Goal: Task Accomplishment & Management: Complete application form

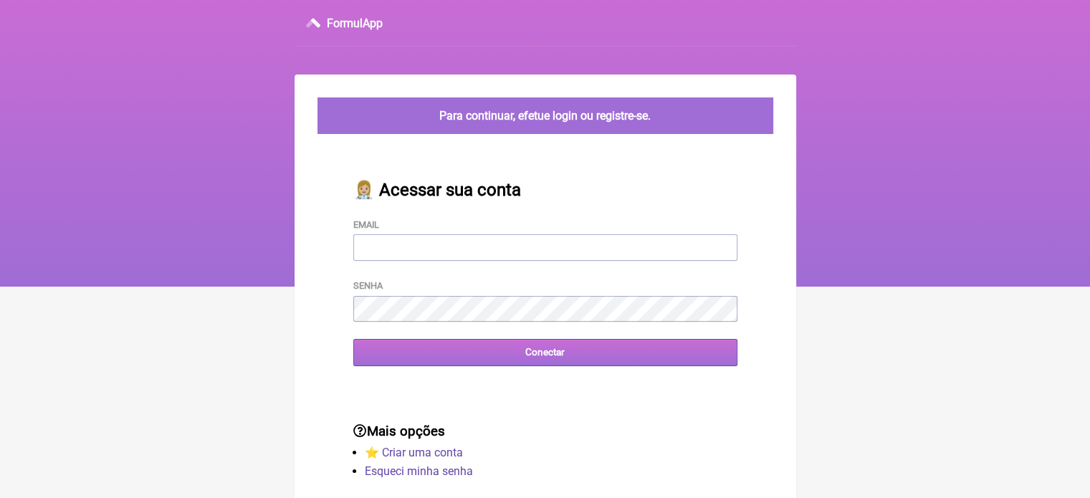
type input "[EMAIL_ADDRESS][DOMAIN_NAME]"
click at [479, 351] on input "Conectar" at bounding box center [545, 352] width 384 height 27
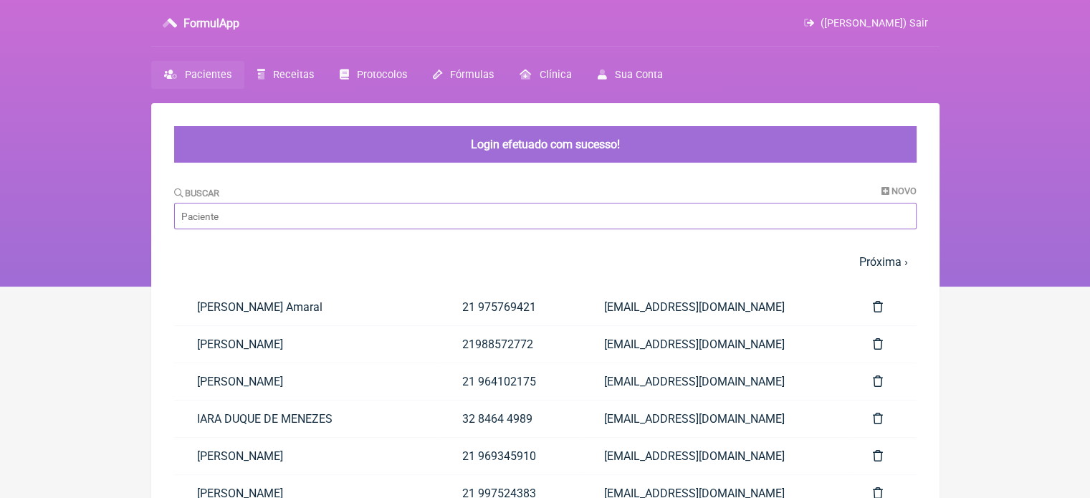
click at [436, 212] on input "Buscar" at bounding box center [545, 216] width 742 height 27
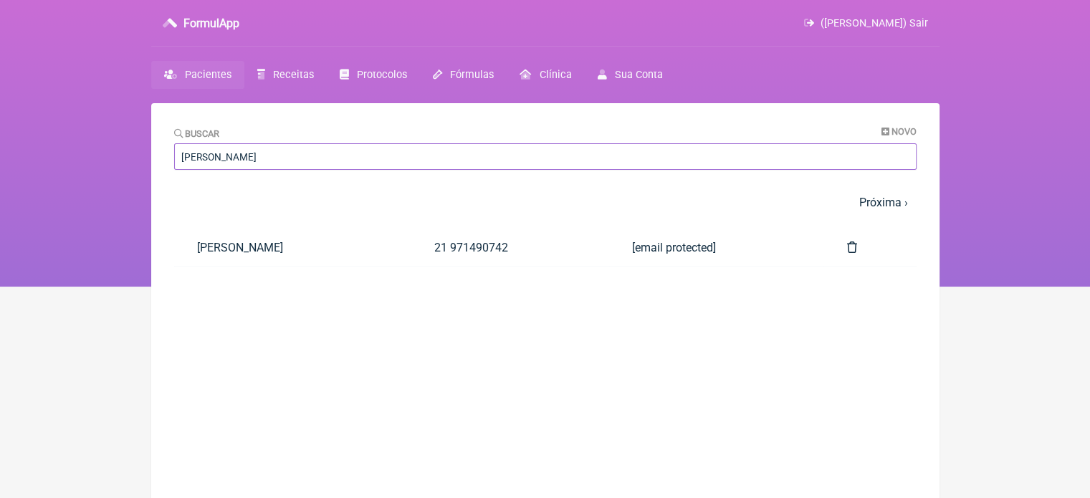
type input "[PERSON_NAME]"
click at [250, 242] on link "[PERSON_NAME]" at bounding box center [292, 247] width 237 height 37
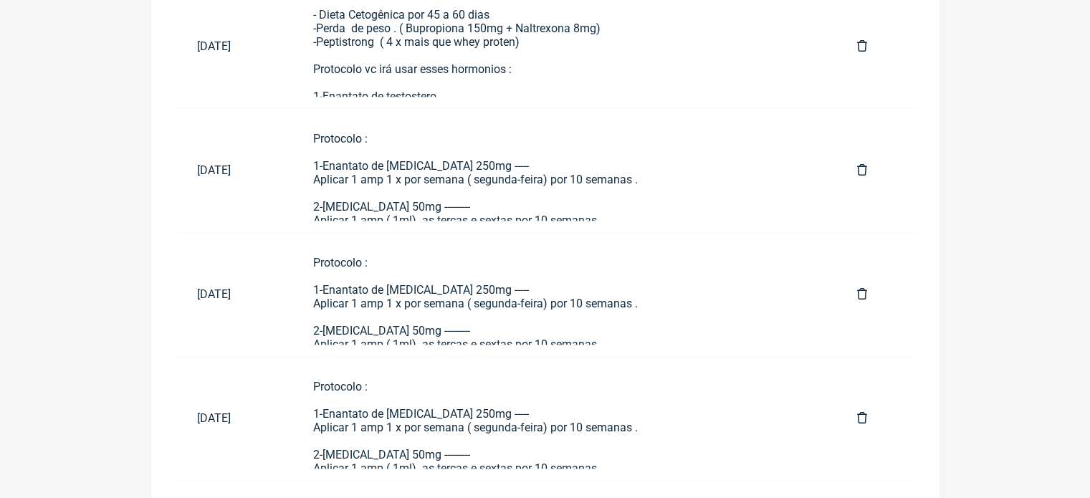
scroll to position [1057, 0]
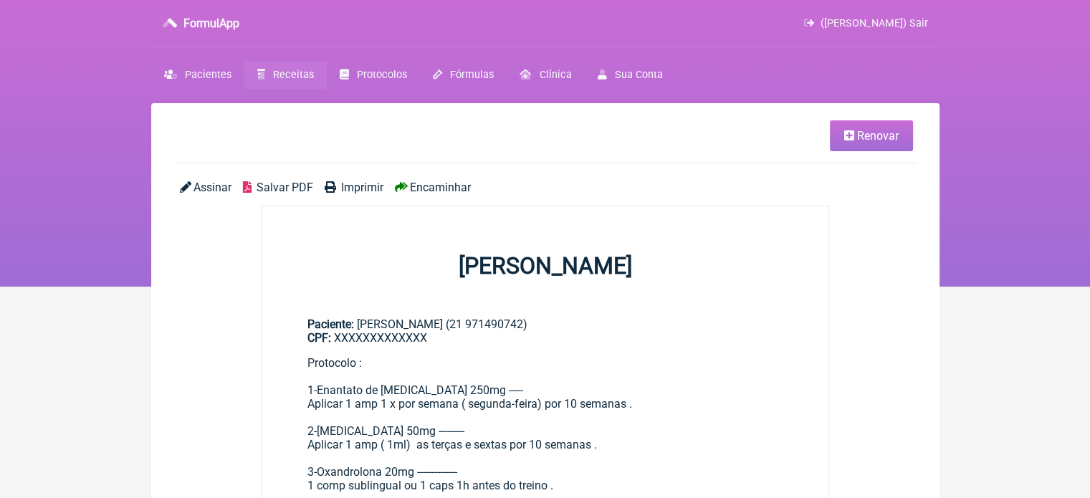
click at [889, 124] on link "Renovar" at bounding box center [871, 135] width 83 height 31
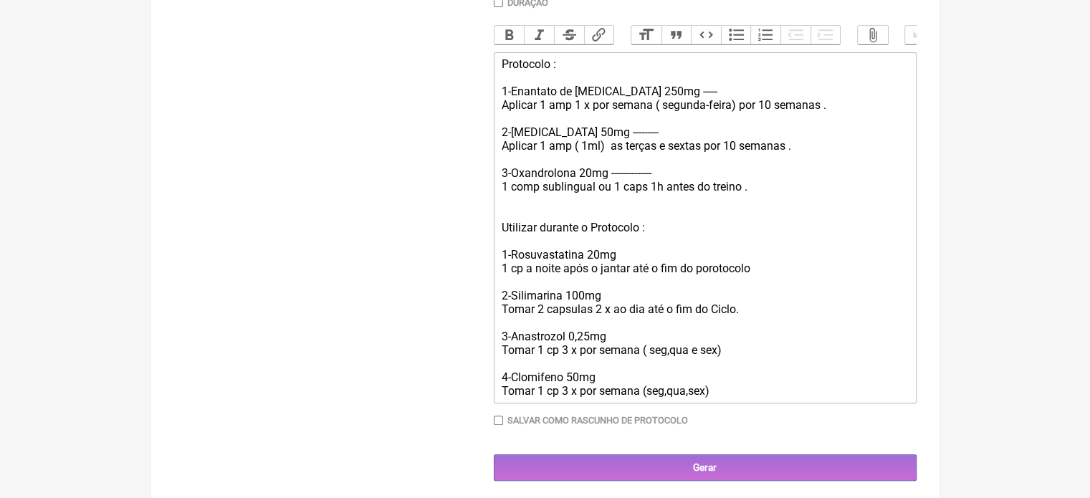
scroll to position [468, 0]
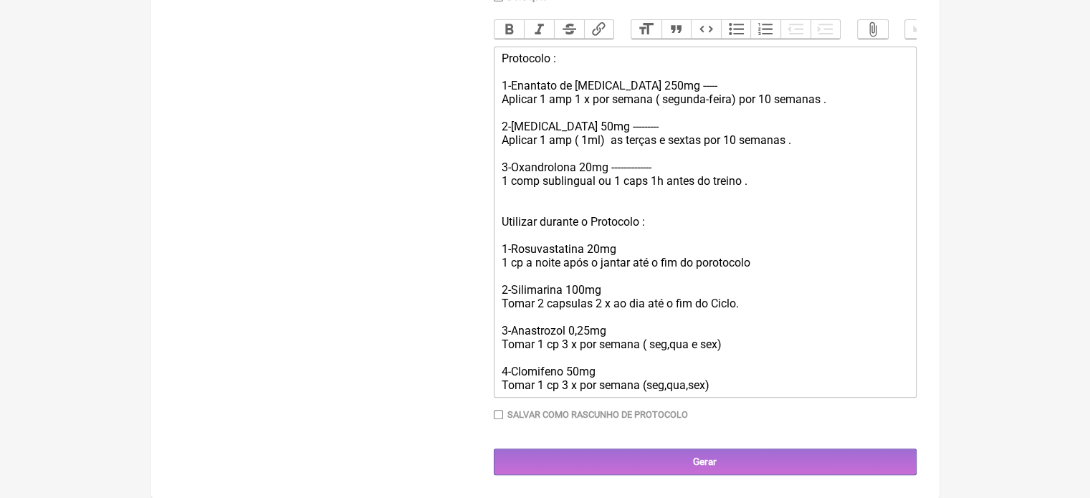
click at [725, 389] on div "Protocolo : 1-Enantato de [MEDICAL_DATA] 250mg ----- Aplicar 1 amp 1 x por sema…" at bounding box center [704, 222] width 407 height 340
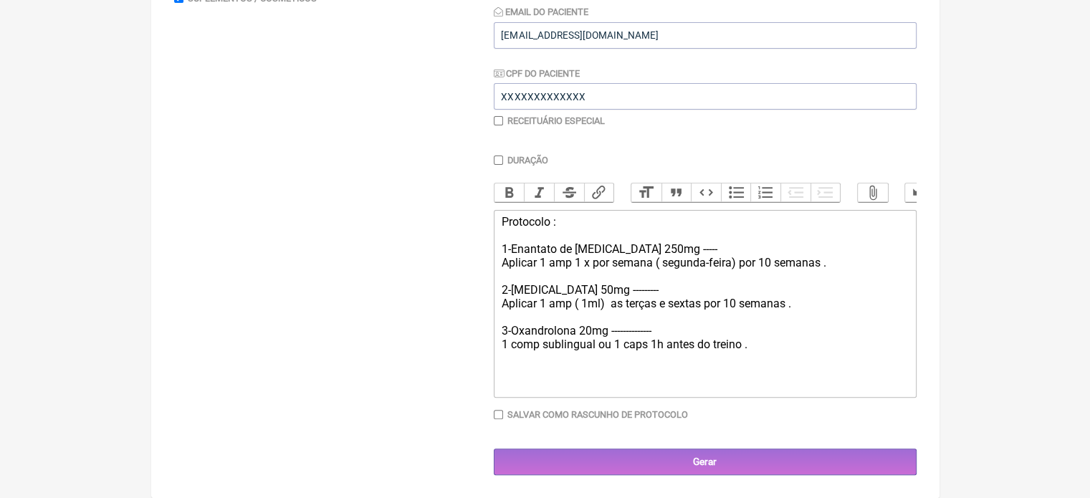
scroll to position [286, 0]
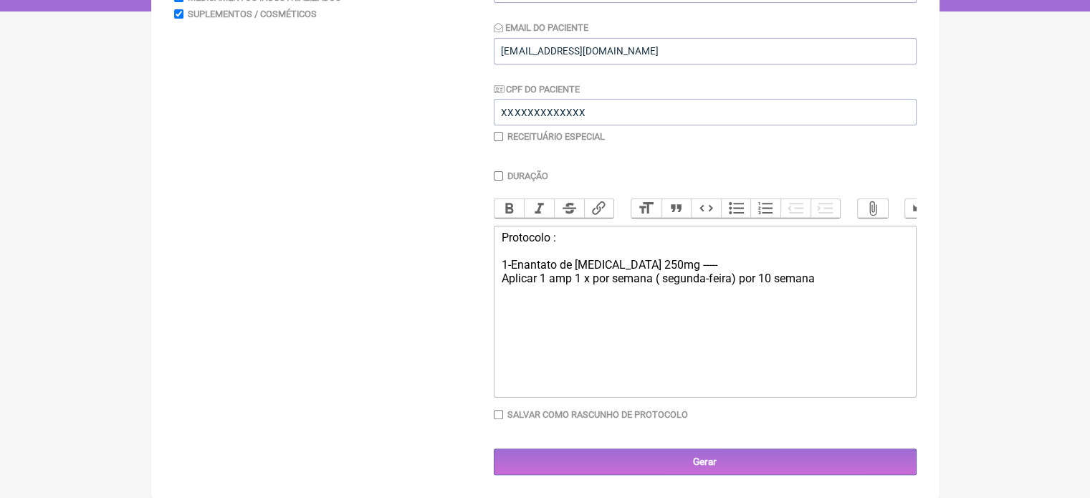
click at [737, 263] on div "Protocolo : 1-Enantato de [MEDICAL_DATA] 250mg ----- Aplicar 1 amp 1 x por sema…" at bounding box center [704, 258] width 407 height 54
type trix-editor "<div>Protocolo :&nbsp;<br><br>1-Enantato de [MEDICAL_DATA] 250mg ----- 1 Cx 10m…"
click at [502, 131] on div "Receituário Especial" at bounding box center [705, 136] width 423 height 11
click at [499, 132] on input "checkbox" at bounding box center [498, 136] width 9 height 9
checkbox input "true"
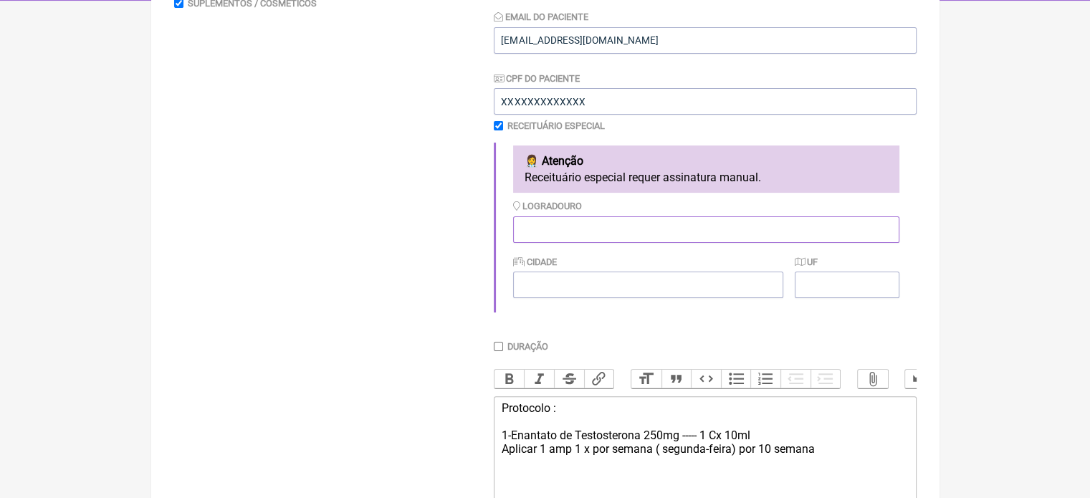
click at [572, 231] on input "Logradouro" at bounding box center [706, 229] width 386 height 27
type input "[STREET_ADDRESS]"
click at [568, 287] on input "Cidade" at bounding box center [648, 285] width 270 height 27
click at [554, 287] on input "[GEOGRAPHIC_DATA]" at bounding box center [648, 285] width 270 height 27
type input "[GEOGRAPHIC_DATA]"
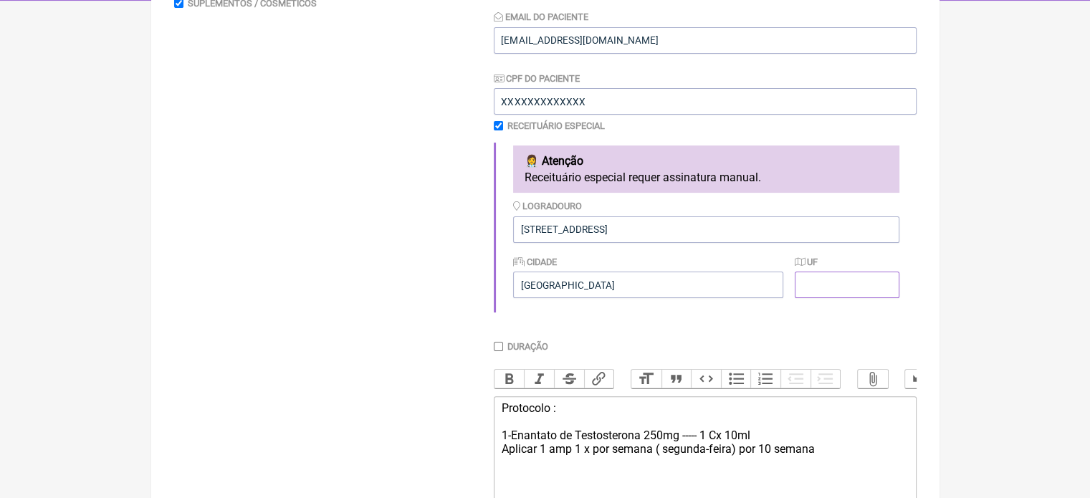
click at [813, 284] on input "UF" at bounding box center [847, 285] width 104 height 27
type input "RJ"
click at [551, 289] on input "[GEOGRAPHIC_DATA]" at bounding box center [648, 285] width 270 height 27
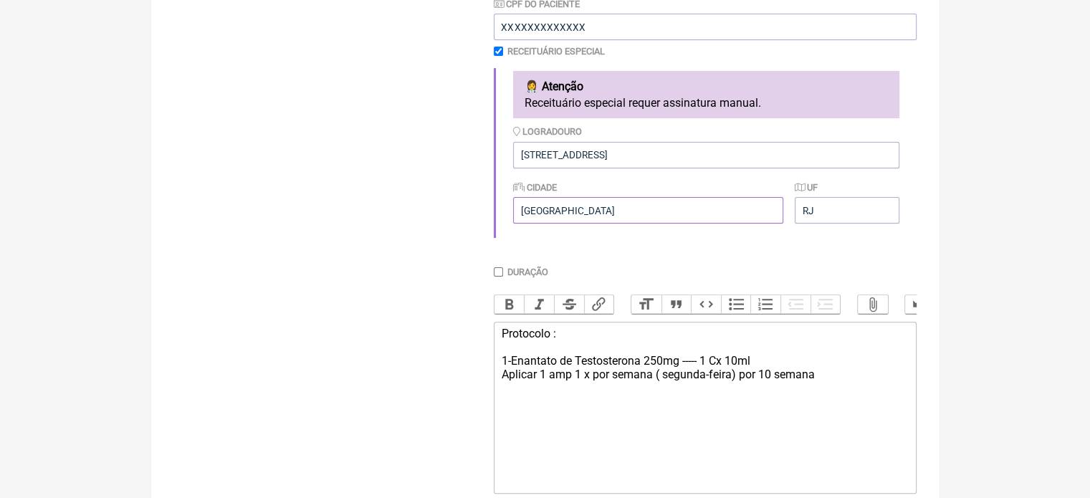
scroll to position [469, 0]
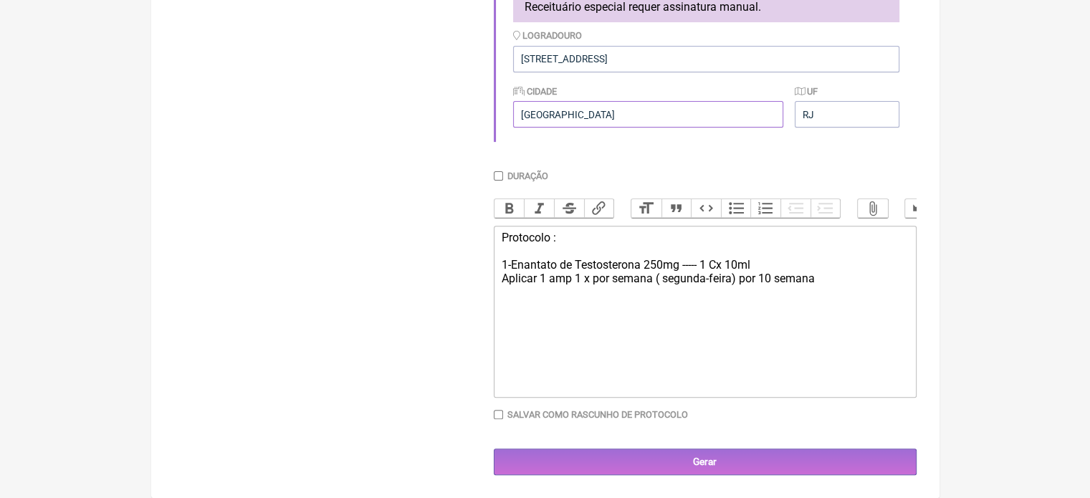
type input "[GEOGRAPHIC_DATA]"
click at [568, 282] on div "Protocolo : 1-Enantato de [MEDICAL_DATA] 250mg ----- 1 Cx 10ml Aplicar 1 amp 1 …" at bounding box center [704, 258] width 407 height 54
click at [570, 277] on div "Protocolo : 1-Enantato de [MEDICAL_DATA] 250mg ----- 1 Cx 10ml Aplicar 1 amp 1 …" at bounding box center [704, 258] width 407 height 54
type trix-editor "<div>Protocolo :&nbsp;<br><br>1-Enantato de [MEDICAL_DATA] 250mg ----- 1 Cx 10m…"
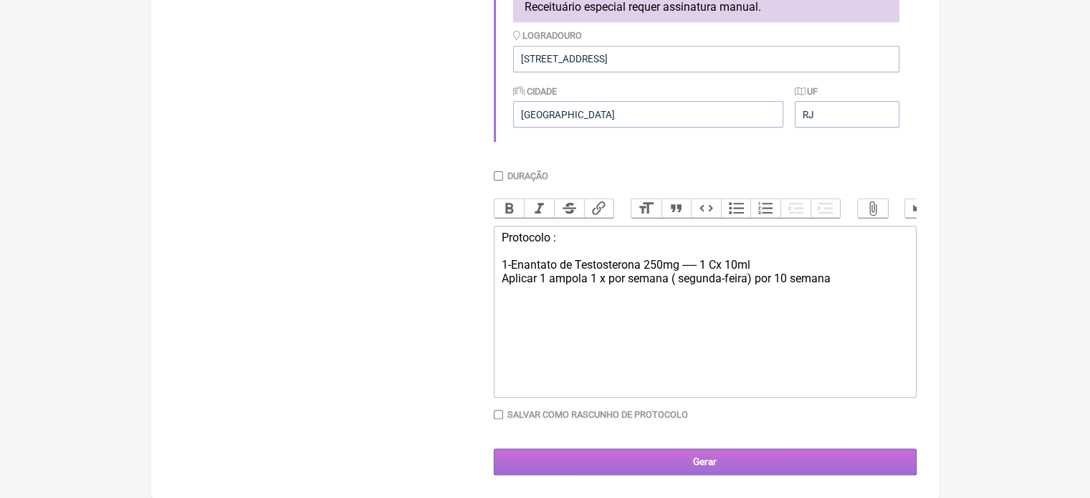
click at [612, 463] on input "Gerar" at bounding box center [705, 462] width 423 height 27
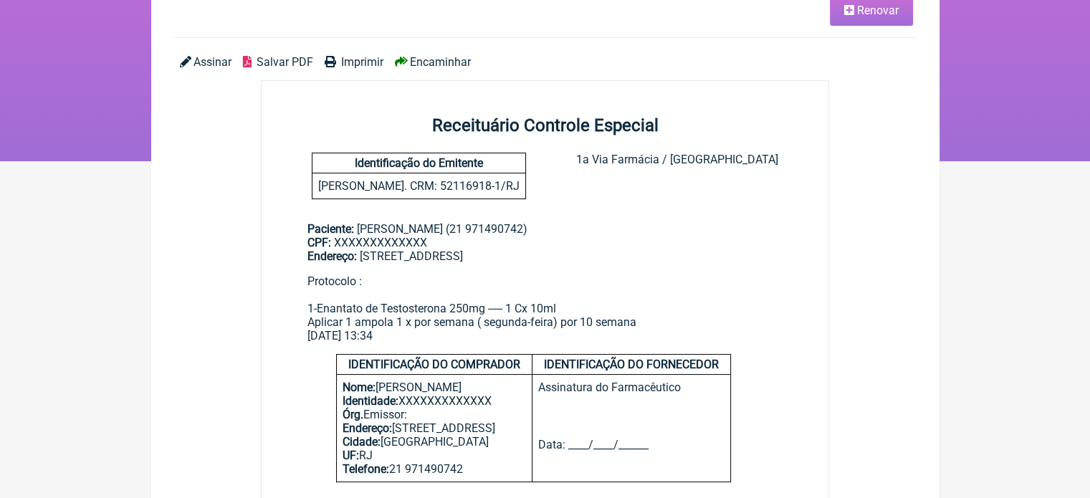
scroll to position [126, 0]
click at [427, 66] on span "Encaminhar" at bounding box center [440, 61] width 61 height 14
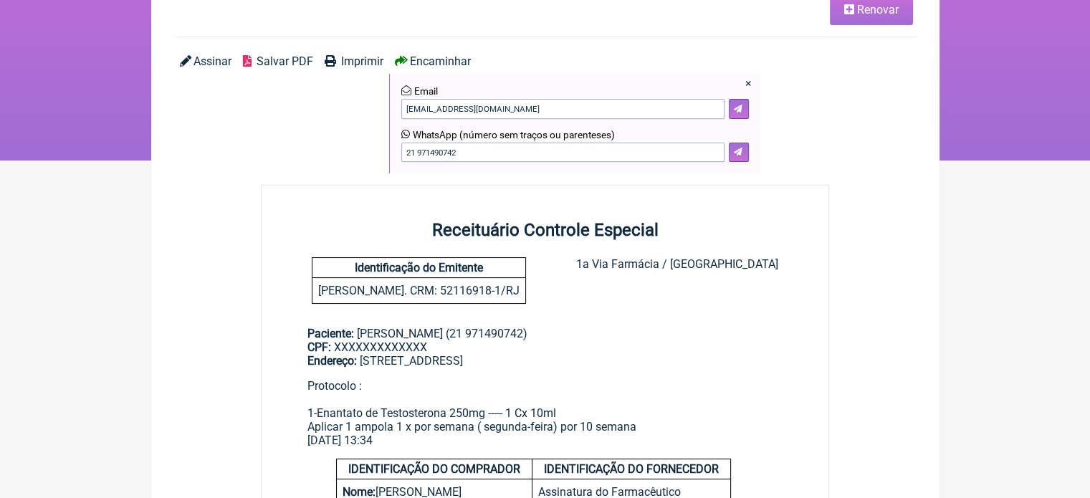
click at [363, 65] on span "Imprimir" at bounding box center [362, 61] width 42 height 14
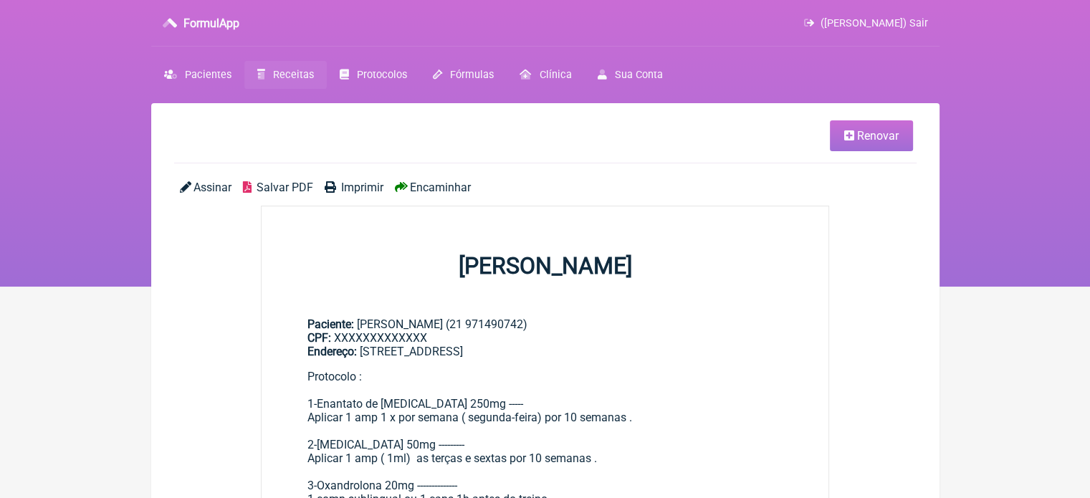
click at [852, 123] on link "Renovar" at bounding box center [871, 135] width 83 height 31
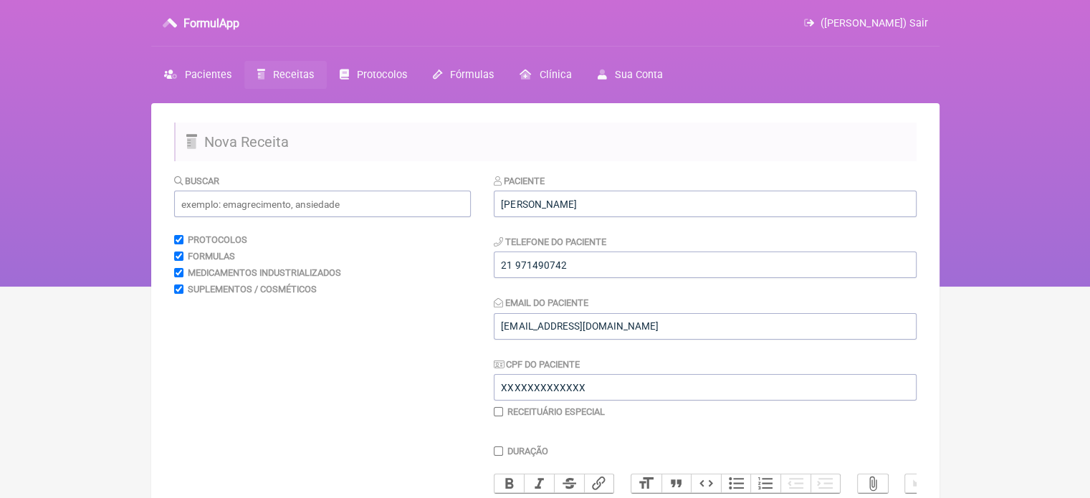
click at [499, 450] on input "Duração" at bounding box center [498, 450] width 9 height 9
checkbox input "true"
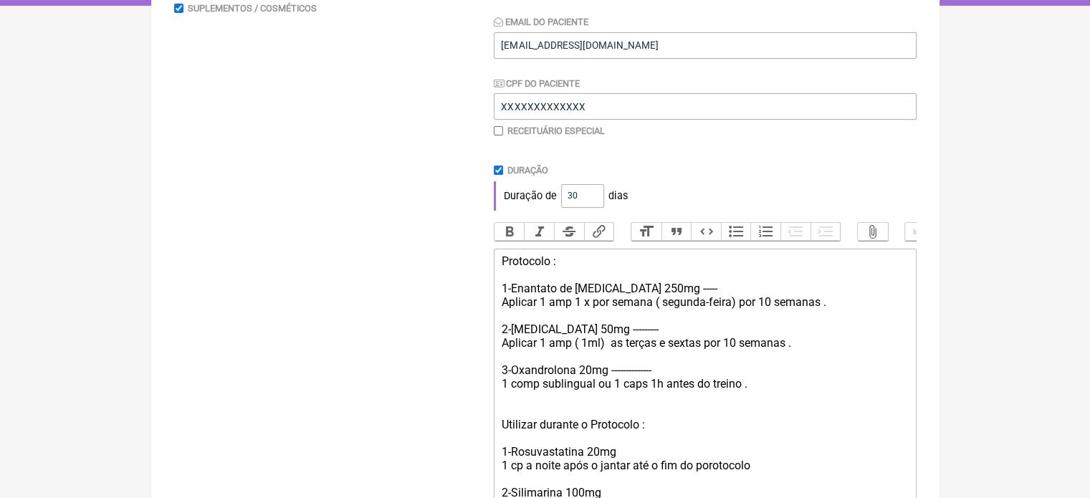
scroll to position [497, 0]
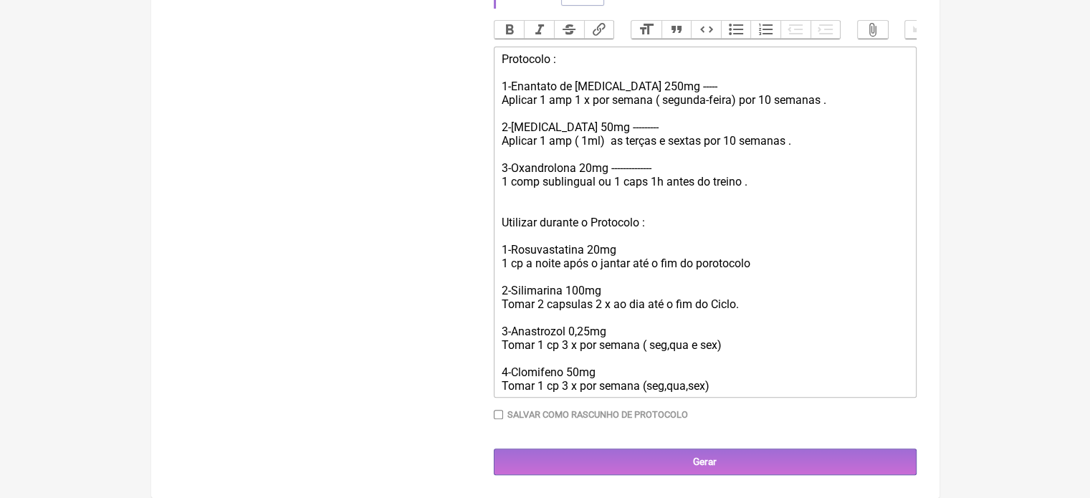
click at [712, 395] on trix-editor "Protocolo : 1-Enantato de [MEDICAL_DATA] 250mg ----- Aplicar 1 amp 1 x por sema…" at bounding box center [705, 222] width 423 height 351
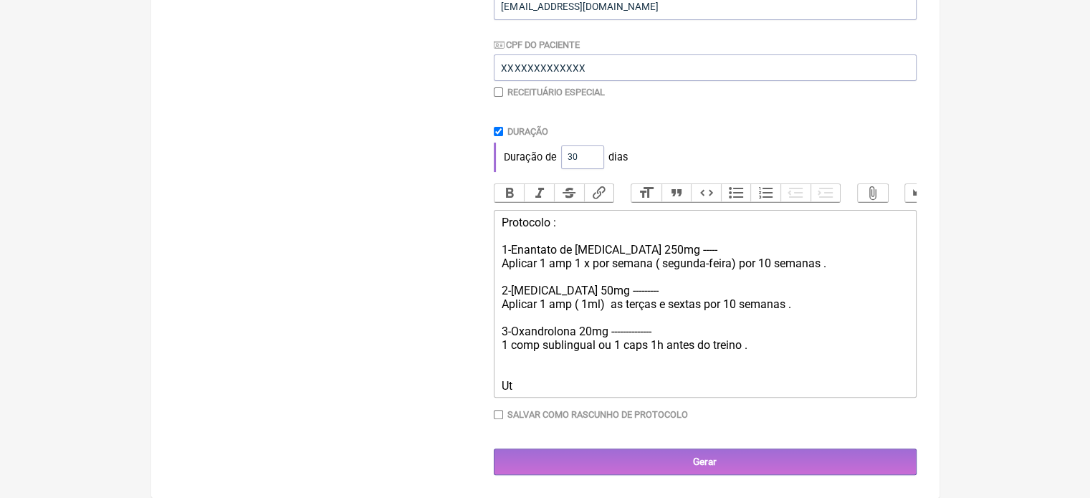
scroll to position [315, 0]
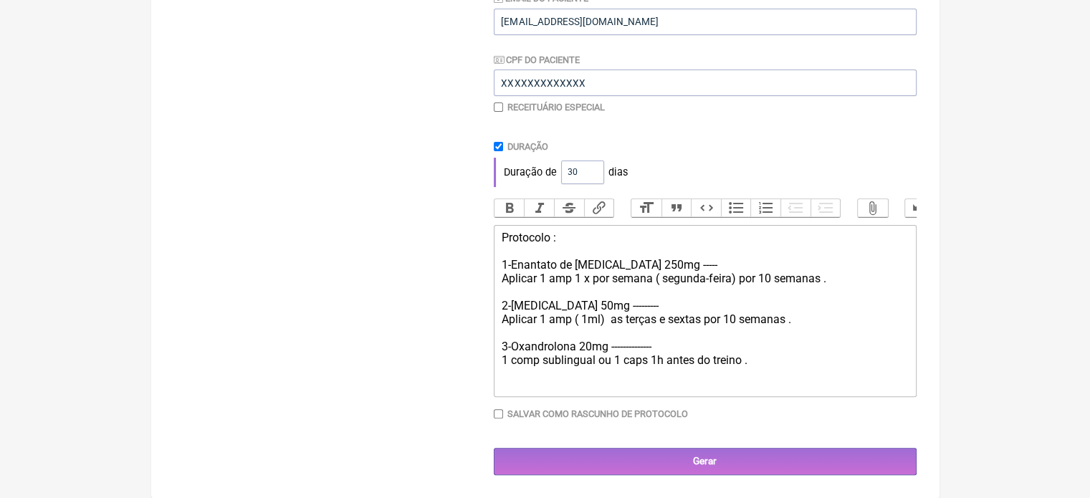
click at [794, 358] on div "Protocolo : 1-Enantato de [MEDICAL_DATA] 250mg ----- Aplicar 1 amp 1 x por sema…" at bounding box center [704, 306] width 407 height 150
click at [852, 280] on div "Protocolo : 1-Enantato de Testosterona 250mg ----- Aplicar 1 amp 1 x por semana…" at bounding box center [704, 292] width 407 height 123
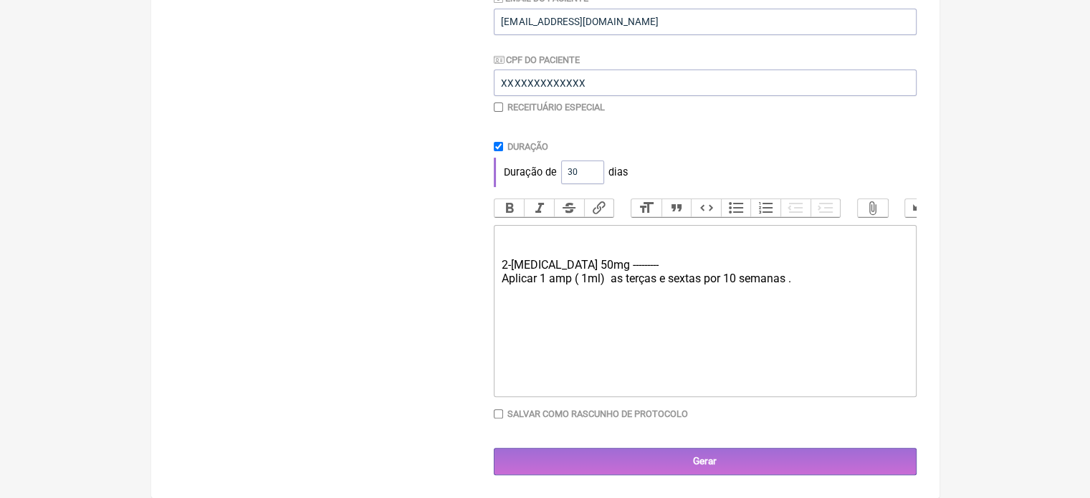
click at [504, 259] on div "2-Stanozolol 50mg --------- Aplicar 1 amp ( 1ml) as terças e sextas por 10 sema…" at bounding box center [704, 272] width 407 height 82
click at [501, 267] on div "1-Stanozolol 50mg --------- Aplicar 1 amp ( 1ml) as terças e sextas por 10 sema…" at bounding box center [704, 272] width 407 height 82
type trix-editor "<div><br>1-Stanozolol 50mg ---------<br>Aplicar 1 amp ( 1ml)&nbsp; as terças e …"
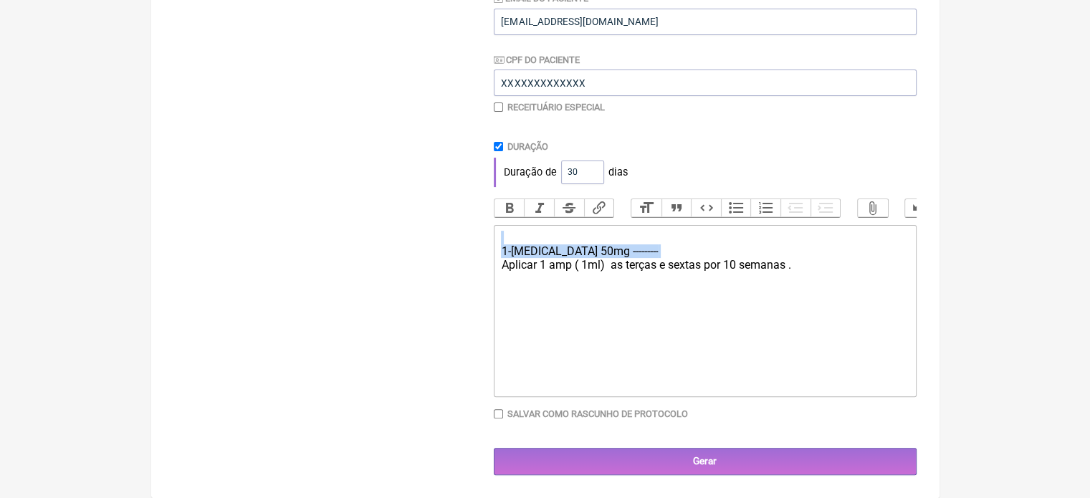
drag, startPoint x: 501, startPoint y: 267, endPoint x: 497, endPoint y: 97, distance: 170.6
click at [497, 97] on div "Paciente RENAN ALMEIDA Telefone do Paciente 21 971490742 Email do Paciente VINI…" at bounding box center [705, 172] width 423 height 606
click at [497, 102] on input "checkbox" at bounding box center [498, 106] width 9 height 9
checkbox input "true"
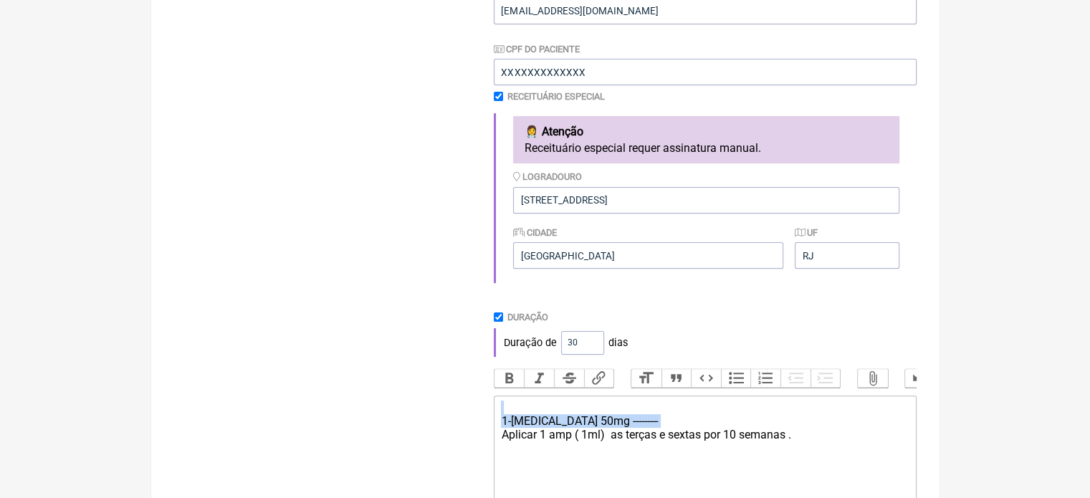
click at [633, 431] on div "1-Stanozolol 50mg --------- Aplicar 1 amp ( 1ml) as terças e sextas por 10 sema…" at bounding box center [704, 435] width 407 height 68
